Goal: Find specific page/section: Locate a particular part of the current website

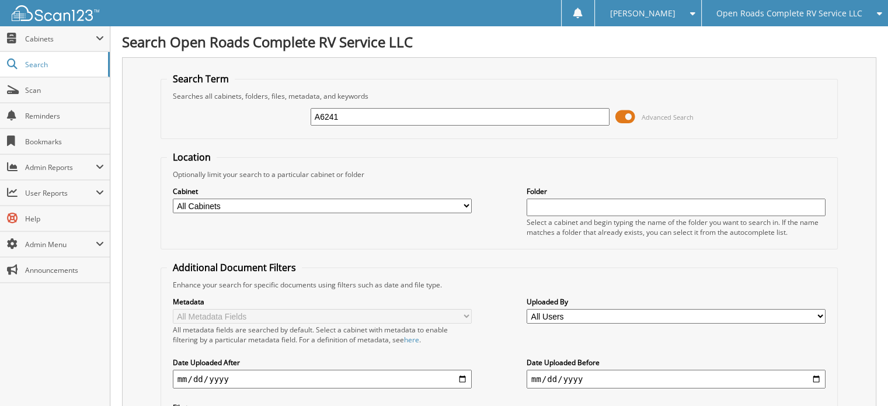
type input "A6241"
click at [628, 110] on span at bounding box center [625, 117] width 20 height 18
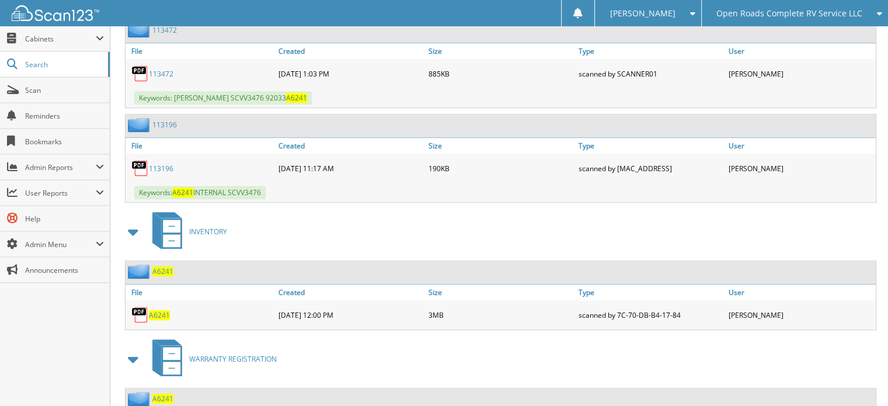
scroll to position [759, 0]
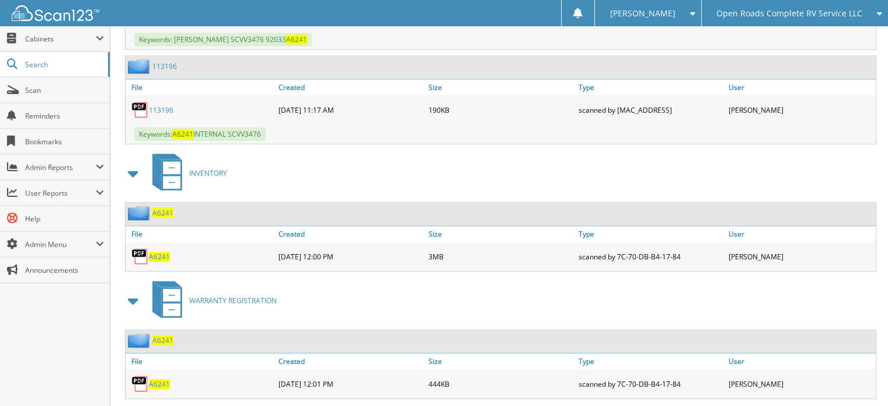
click at [158, 252] on span "A6241" at bounding box center [159, 257] width 21 height 10
click at [672, 11] on span "[PERSON_NAME]" at bounding box center [641, 13] width 65 height 7
click at [676, 52] on link "Logout" at bounding box center [648, 57] width 106 height 20
